Goal: Find specific page/section: Find specific page/section

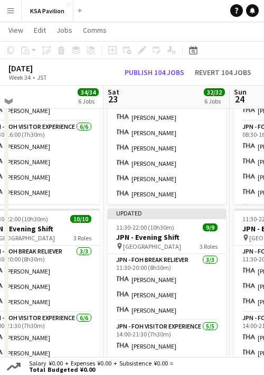
scroll to position [557, 0]
